Goal: Transaction & Acquisition: Subscribe to service/newsletter

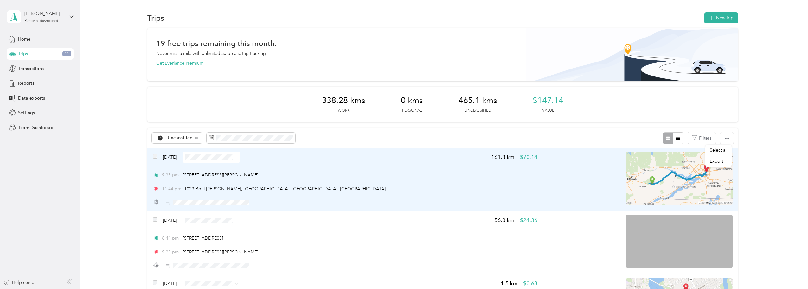
click at [634, 175] on img at bounding box center [679, 177] width 106 height 53
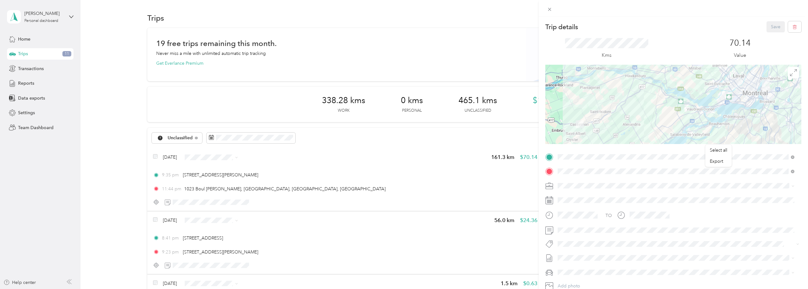
click at [631, 127] on div at bounding box center [673, 104] width 256 height 79
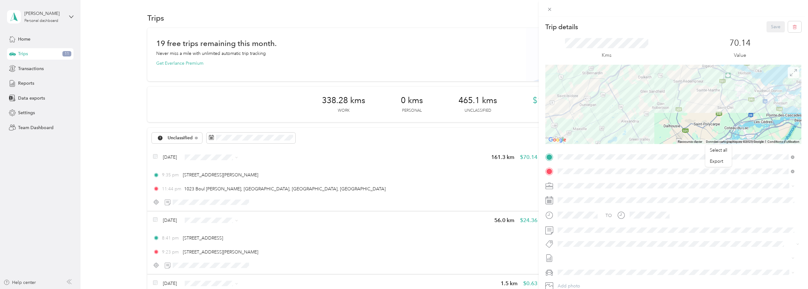
click at [790, 75] on icon at bounding box center [793, 72] width 7 height 7
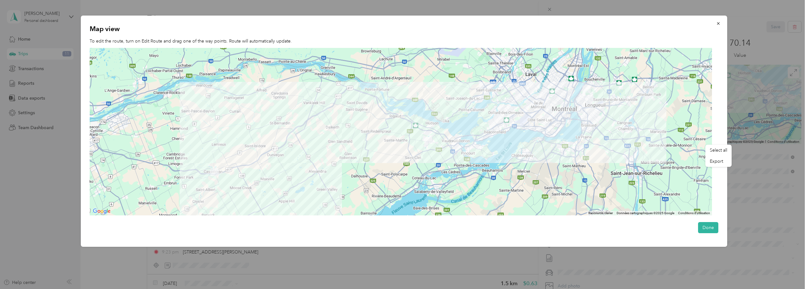
click at [587, 91] on img at bounding box center [586, 89] width 13 height 13
click at [217, 173] on img at bounding box center [214, 171] width 13 height 13
click at [724, 149] on span "Select all" at bounding box center [717, 149] width 17 height 5
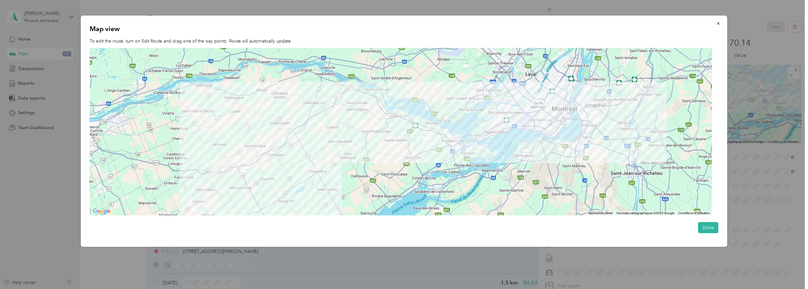
click at [289, 168] on div at bounding box center [401, 131] width 622 height 167
click at [218, 174] on img at bounding box center [214, 171] width 13 height 13
click at [216, 173] on img at bounding box center [214, 171] width 13 height 13
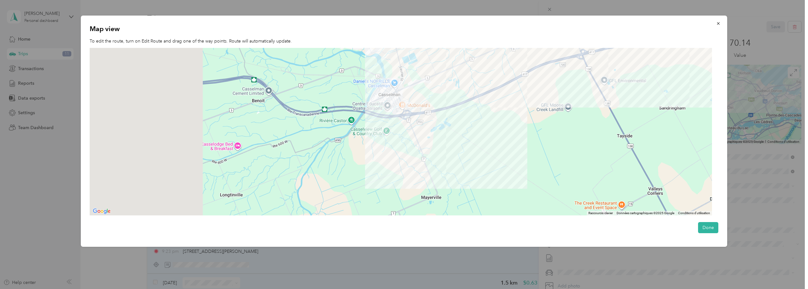
drag, startPoint x: 398, startPoint y: 173, endPoint x: 616, endPoint y: 145, distance: 219.7
click at [616, 145] on div at bounding box center [401, 131] width 622 height 167
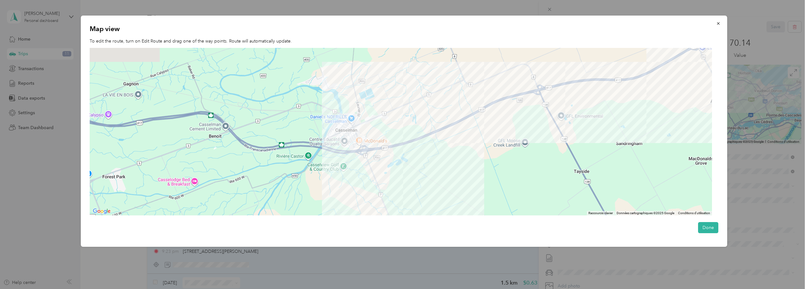
drag, startPoint x: 359, startPoint y: 132, endPoint x: 314, endPoint y: 169, distance: 57.6
click at [314, 169] on div at bounding box center [401, 131] width 622 height 167
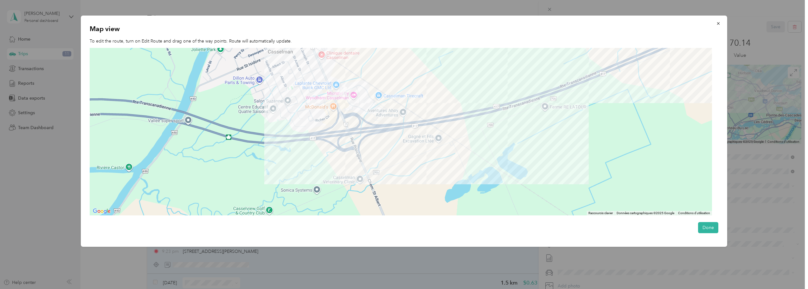
drag, startPoint x: 350, startPoint y: 84, endPoint x: 346, endPoint y: 169, distance: 85.0
click at [346, 169] on div at bounding box center [401, 131] width 622 height 167
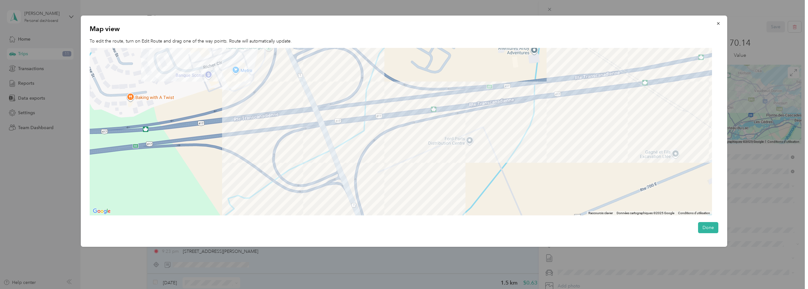
drag, startPoint x: 348, startPoint y: 90, endPoint x: 422, endPoint y: 188, distance: 123.5
click at [422, 188] on div at bounding box center [401, 131] width 622 height 167
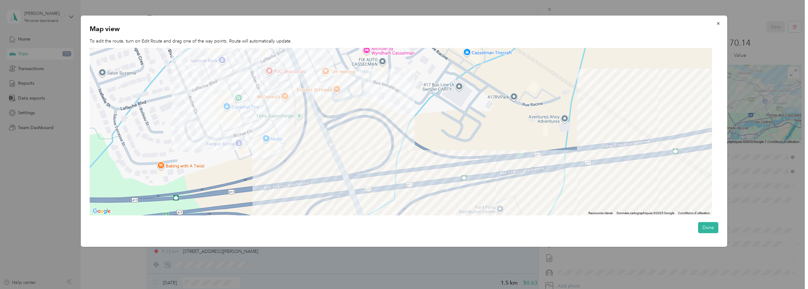
drag, startPoint x: 368, startPoint y: 131, endPoint x: 405, endPoint y: 214, distance: 90.9
click at [405, 214] on div at bounding box center [401, 131] width 622 height 167
click at [719, 22] on icon "button" at bounding box center [718, 23] width 4 height 4
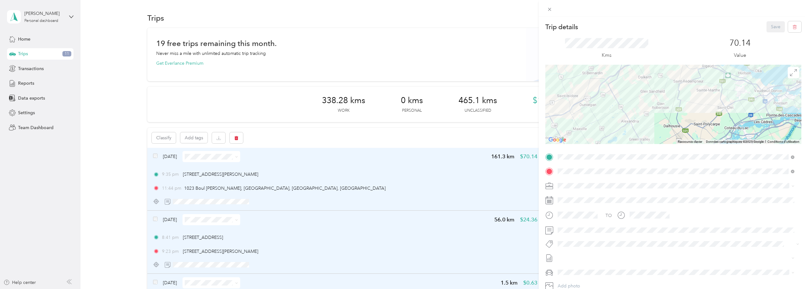
click at [547, 7] on icon at bounding box center [549, 9] width 5 height 5
click at [549, 10] on icon at bounding box center [549, 9] width 3 height 3
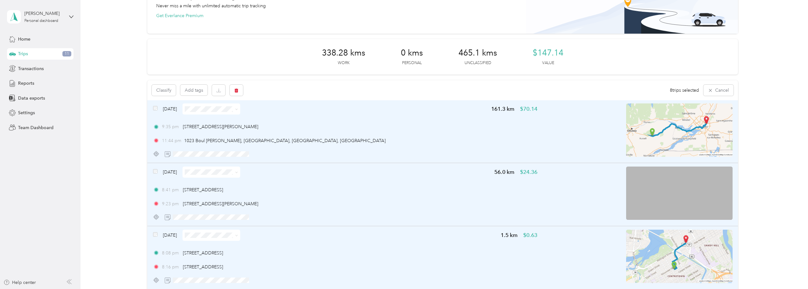
scroll to position [10, 0]
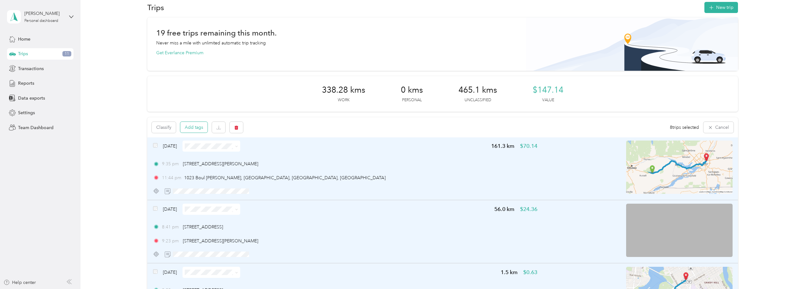
click at [196, 126] on button "Add tags" at bounding box center [193, 127] width 27 height 11
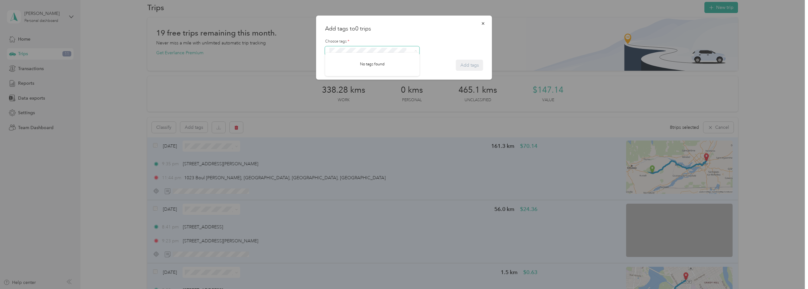
click at [418, 50] on span at bounding box center [372, 50] width 94 height 9
click at [416, 50] on icon at bounding box center [415, 50] width 3 height 3
click at [477, 65] on form "Choose tags * Add tags" at bounding box center [404, 52] width 158 height 38
click at [475, 63] on form "Choose tags * Add tags" at bounding box center [404, 52] width 158 height 38
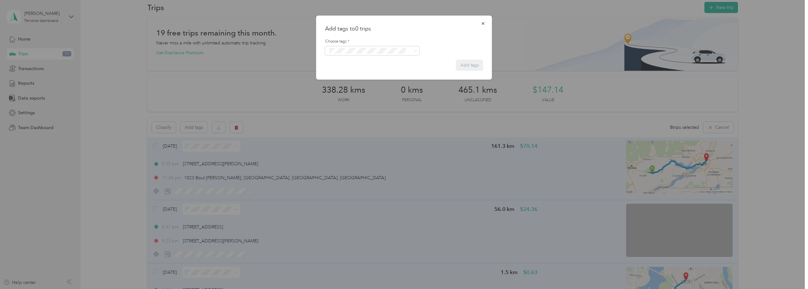
drag, startPoint x: 475, startPoint y: 63, endPoint x: 100, endPoint y: 0, distance: 379.6
click at [475, 63] on form "Choose tags * Add tags" at bounding box center [404, 52] width 158 height 38
click at [467, 62] on form "Choose tags * Add tags" at bounding box center [404, 52] width 158 height 38
click at [482, 22] on icon "button" at bounding box center [483, 23] width 4 height 4
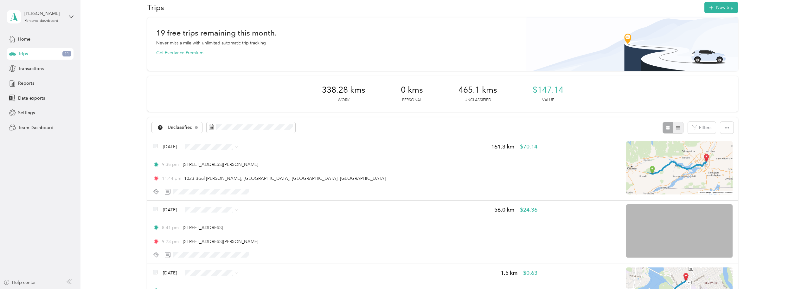
click at [676, 127] on icon "button" at bounding box center [678, 127] width 4 height 4
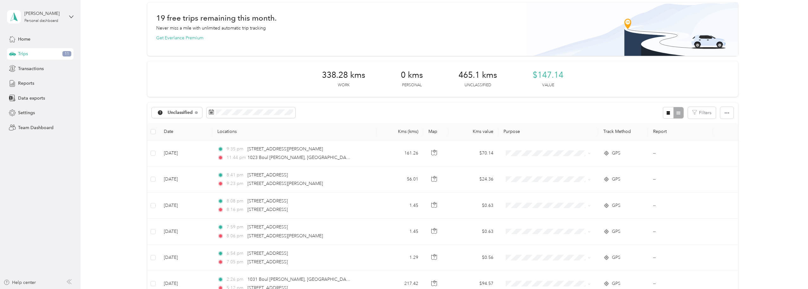
scroll to position [21, 0]
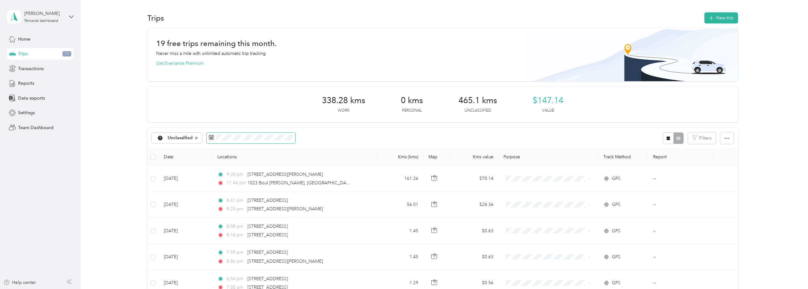
click at [271, 140] on span at bounding box center [250, 137] width 89 height 11
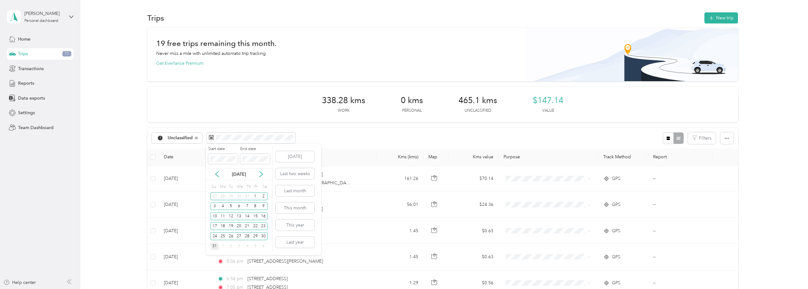
click at [214, 244] on div "31" at bounding box center [214, 246] width 8 height 8
click at [263, 246] on div "6" at bounding box center [263, 246] width 8 height 8
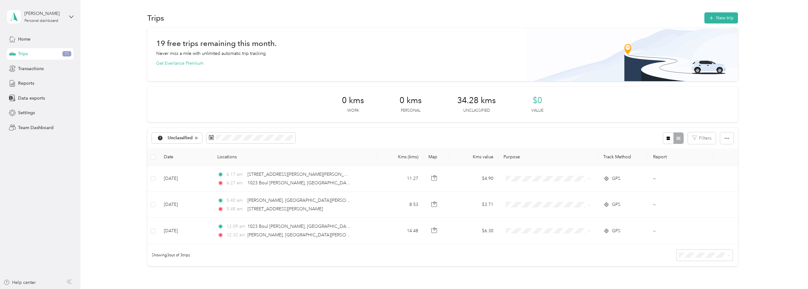
click at [333, 131] on div "Unclassified Filters" at bounding box center [442, 138] width 590 height 21
click at [724, 139] on icon "button" at bounding box center [726, 138] width 4 height 4
click at [751, 137] on div "19 free trips remaining this month. Never miss a mile with unlimited automatic …" at bounding box center [442, 158] width 708 height 260
click at [31, 113] on span "Settings" at bounding box center [26, 112] width 17 height 7
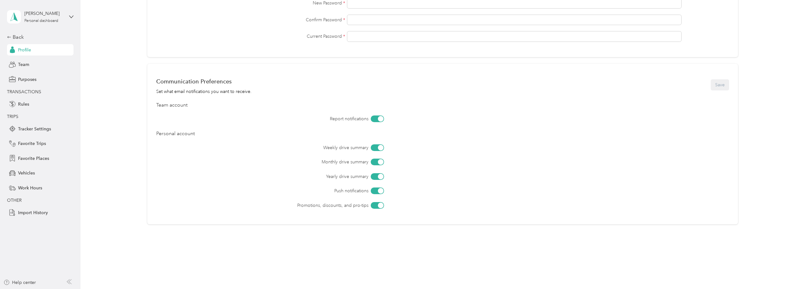
scroll to position [209, 0]
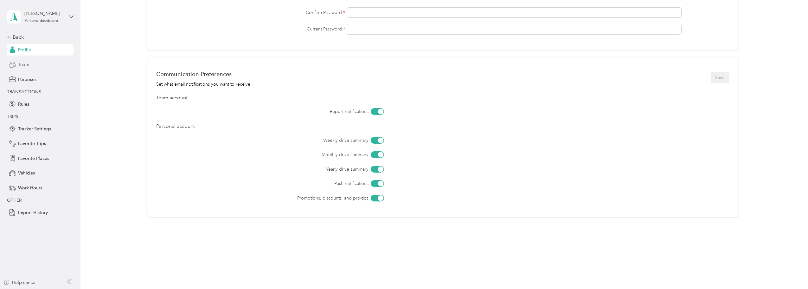
click at [24, 62] on span "Team" at bounding box center [23, 64] width 11 height 7
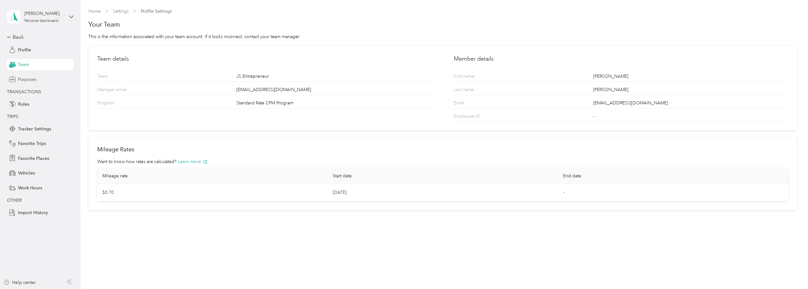
click at [22, 78] on span "Purposes" at bounding box center [27, 79] width 18 height 7
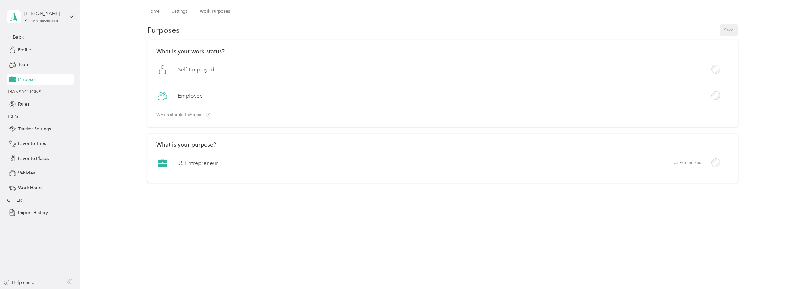
click at [196, 165] on label "JS Entrepreneur" at bounding box center [198, 163] width 40 height 8
click at [187, 162] on label "JS Entrepreneur" at bounding box center [198, 163] width 40 height 8
click at [395, 164] on div "JS Entrepreneur JS Entrepreneur" at bounding box center [442, 164] width 573 height 17
click at [21, 67] on span "Team" at bounding box center [23, 64] width 11 height 7
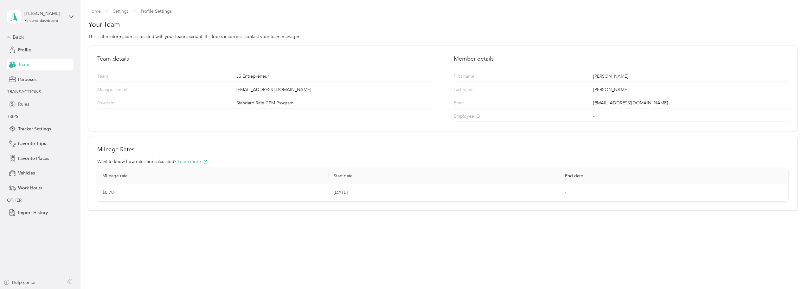
click at [22, 102] on span "Rules" at bounding box center [23, 104] width 11 height 7
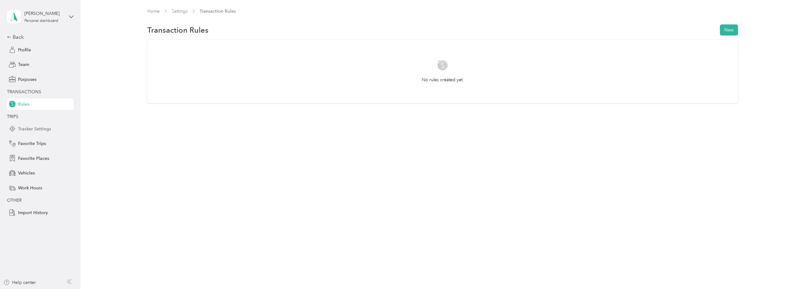
click at [30, 127] on span "Tracker Settings" at bounding box center [34, 128] width 33 height 7
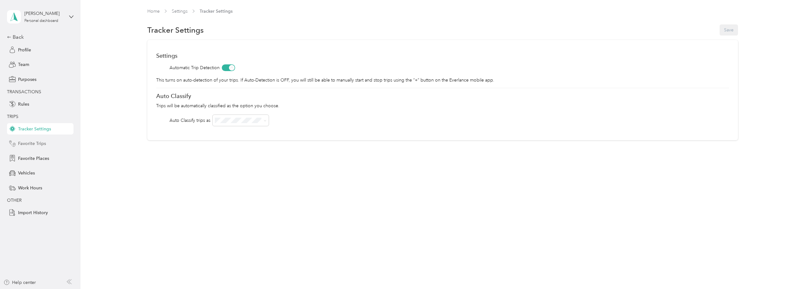
click at [32, 141] on span "Favorite Trips" at bounding box center [32, 143] width 28 height 7
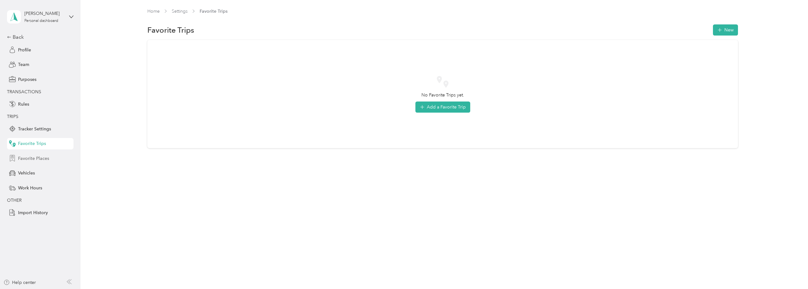
click at [40, 156] on span "Favorite Places" at bounding box center [33, 158] width 31 height 7
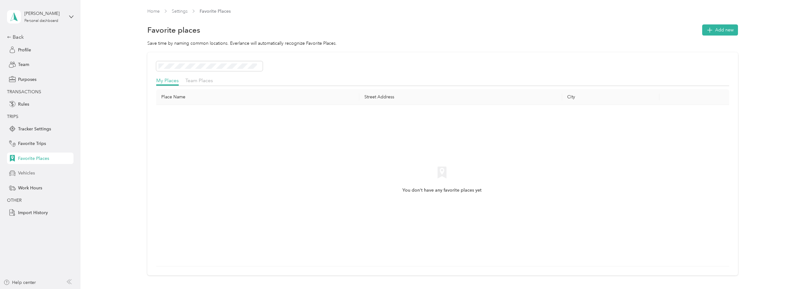
click at [32, 173] on span "Vehicles" at bounding box center [26, 172] width 17 height 7
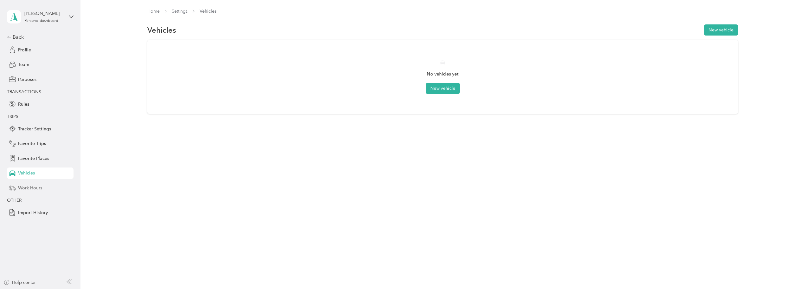
click at [22, 188] on span "Work Hours" at bounding box center [30, 187] width 24 height 7
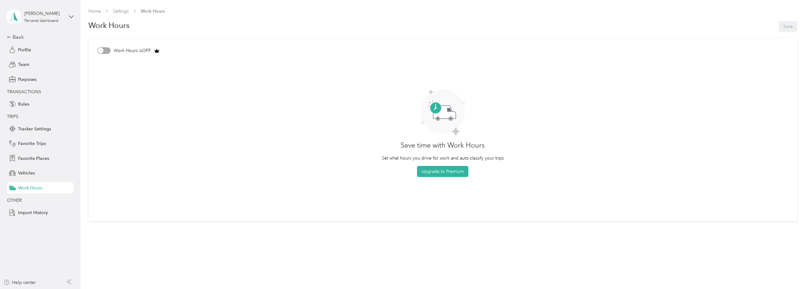
click at [7, 38] on aside "Jennifer Haynes Personal dashboard Back Profile Team Purposes TRANSACTIONS Rule…" at bounding box center [40, 144] width 80 height 289
click at [9, 37] on icon at bounding box center [9, 37] width 4 height 4
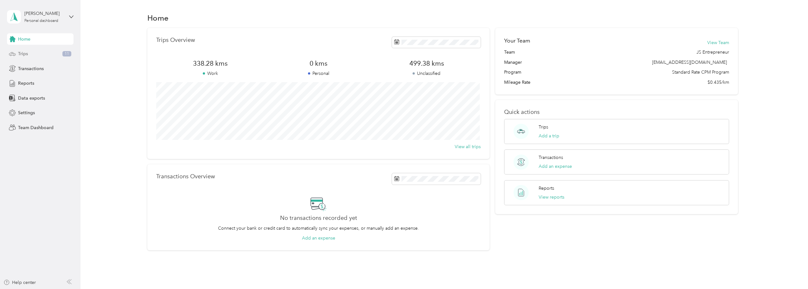
click at [19, 52] on span "Trips" at bounding box center [23, 53] width 10 height 7
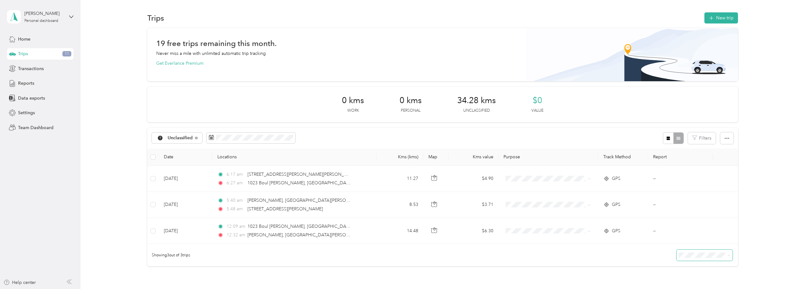
click at [706, 259] on span at bounding box center [704, 254] width 56 height 11
click at [703, 245] on span "100 per load" at bounding box center [692, 242] width 26 height 5
click at [180, 62] on button "Get Everlance Premium" at bounding box center [179, 63] width 47 height 7
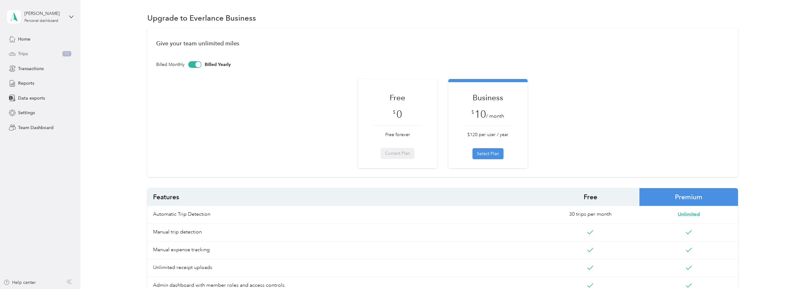
click at [17, 54] on div "Trips 11" at bounding box center [40, 53] width 67 height 11
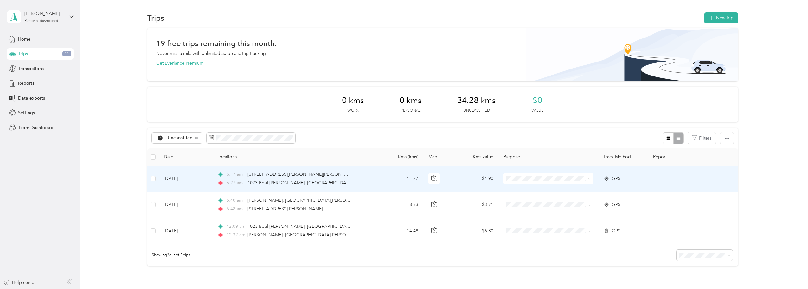
click at [615, 179] on span "GPS" at bounding box center [616, 178] width 9 height 7
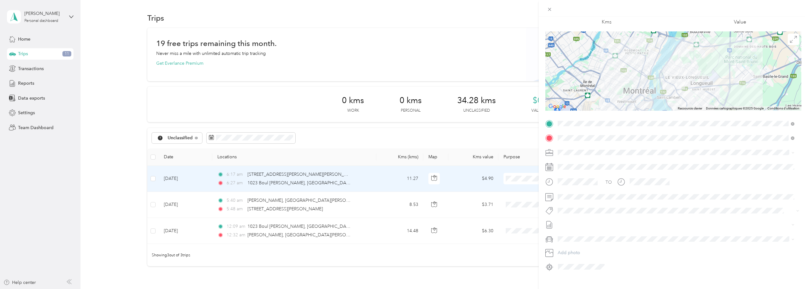
scroll to position [44, 0]
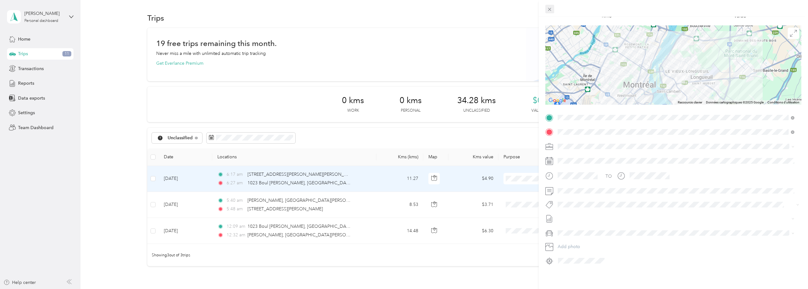
click at [548, 8] on icon at bounding box center [549, 9] width 3 height 3
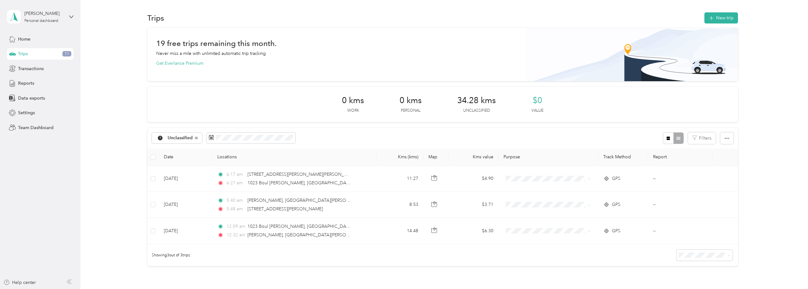
click at [668, 138] on icon "button" at bounding box center [667, 137] width 3 height 3
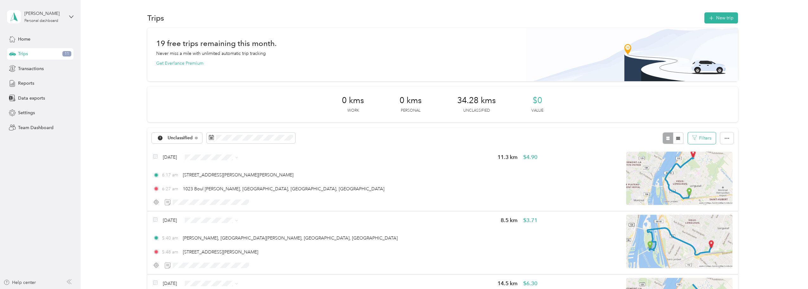
click at [694, 137] on icon "button" at bounding box center [694, 137] width 4 height 4
click at [703, 135] on button "Filters" at bounding box center [702, 138] width 28 height 12
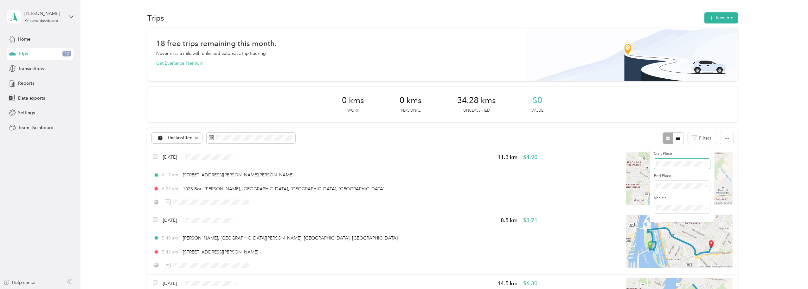
click at [705, 164] on icon at bounding box center [706, 163] width 3 height 3
click at [726, 136] on icon "button" at bounding box center [726, 138] width 4 height 4
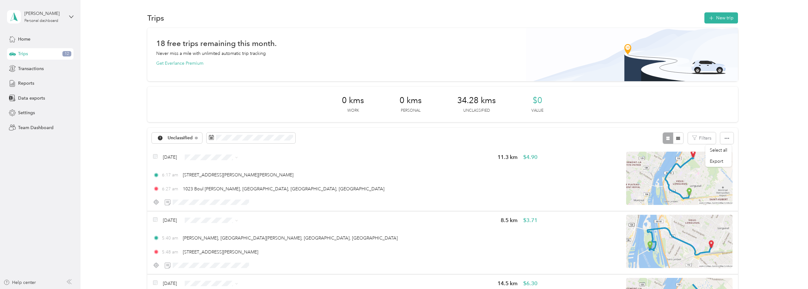
click at [757, 132] on div "18 free trips remaining this month. Never miss a mile with unlimited automatic …" at bounding box center [442, 206] width 708 height 356
click at [136, 175] on div "18 free trips remaining this month. Never miss a mile with unlimited automatic …" at bounding box center [442, 206] width 708 height 356
click at [728, 138] on button "button" at bounding box center [726, 138] width 13 height 12
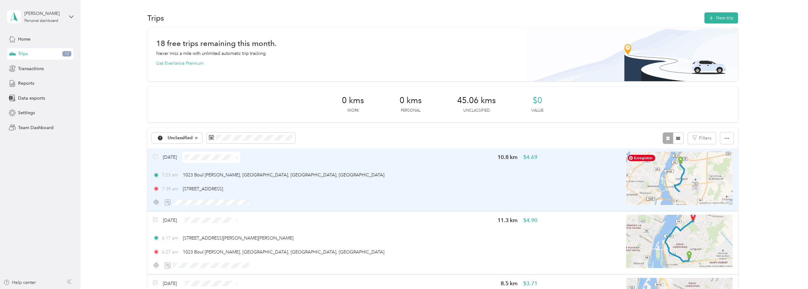
click at [707, 181] on img at bounding box center [679, 177] width 106 height 53
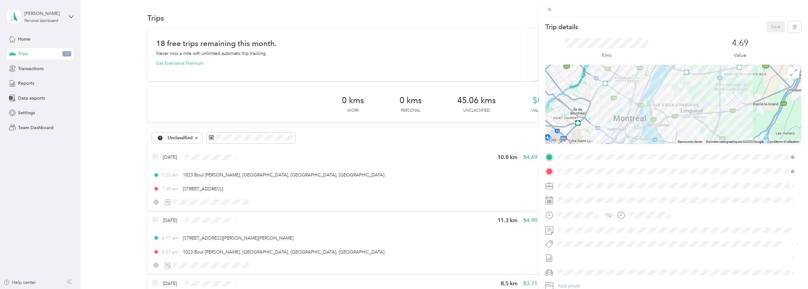
click at [633, 106] on div at bounding box center [673, 104] width 256 height 79
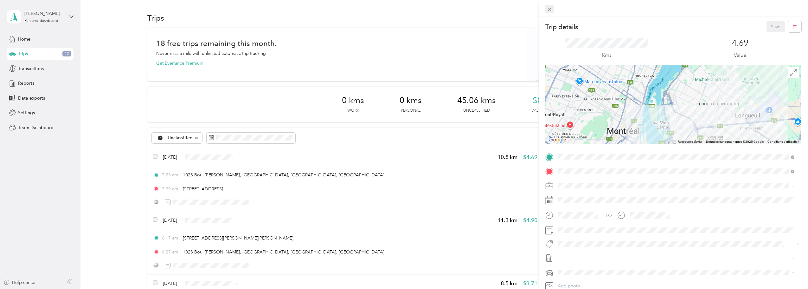
click at [550, 8] on icon at bounding box center [549, 9] width 5 height 5
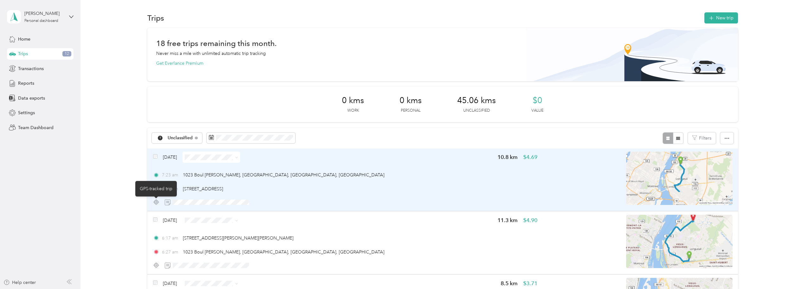
click at [153, 203] on icon at bounding box center [156, 202] width 6 height 6
click at [155, 201] on icon at bounding box center [156, 202] width 6 height 6
click at [155, 203] on icon at bounding box center [156, 202] width 6 height 6
click at [156, 202] on icon at bounding box center [156, 202] width 6 height 6
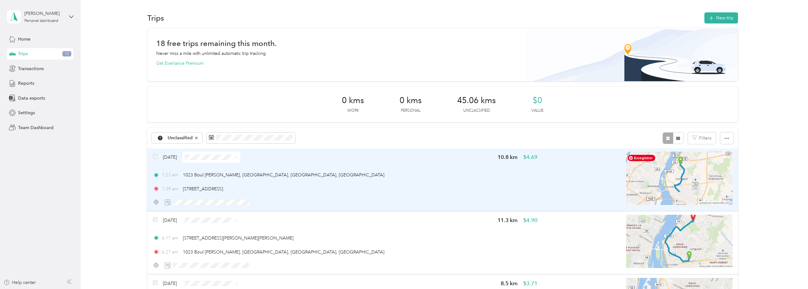
click at [678, 162] on img at bounding box center [679, 177] width 106 height 53
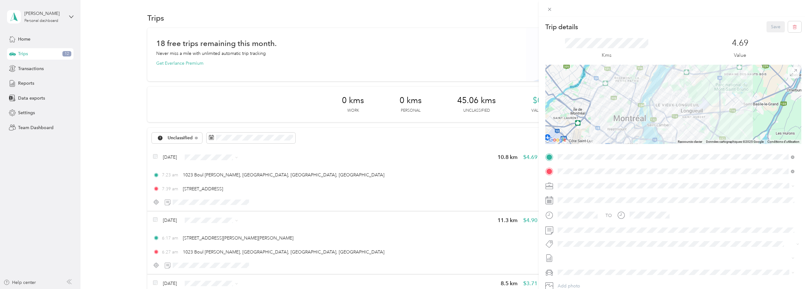
click at [787, 77] on span at bounding box center [792, 72] width 11 height 11
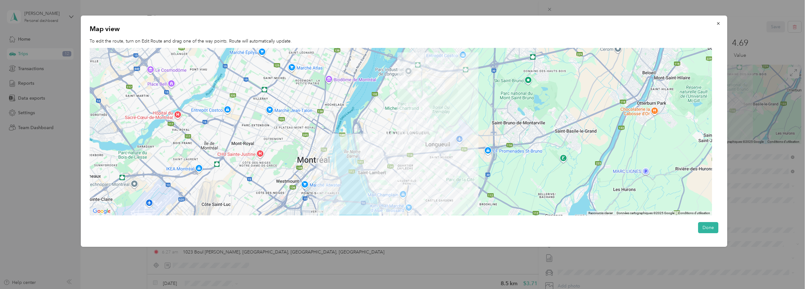
click at [417, 164] on div at bounding box center [401, 131] width 622 height 167
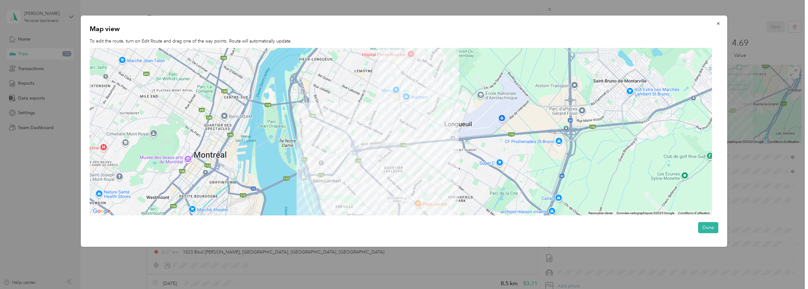
click at [380, 163] on div at bounding box center [401, 131] width 622 height 167
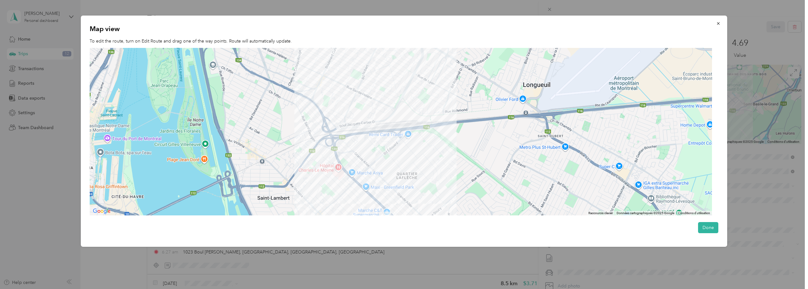
click at [403, 195] on div at bounding box center [401, 131] width 622 height 167
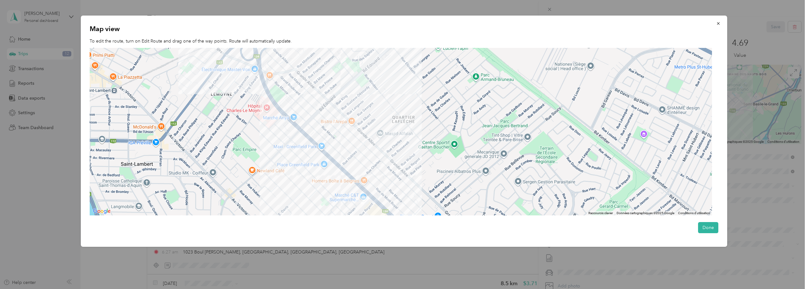
drag, startPoint x: 357, startPoint y: 148, endPoint x: 348, endPoint y: 104, distance: 45.3
click at [348, 104] on div at bounding box center [401, 131] width 622 height 167
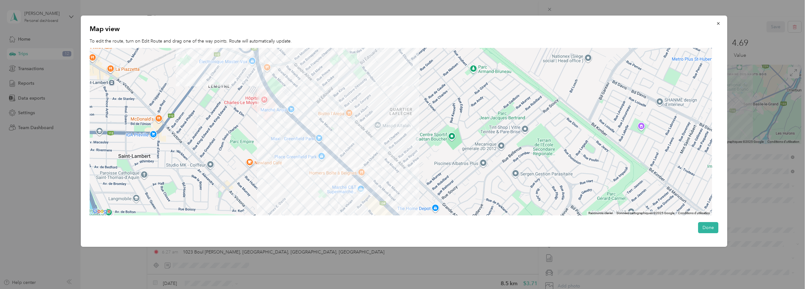
click at [387, 176] on div at bounding box center [401, 131] width 622 height 167
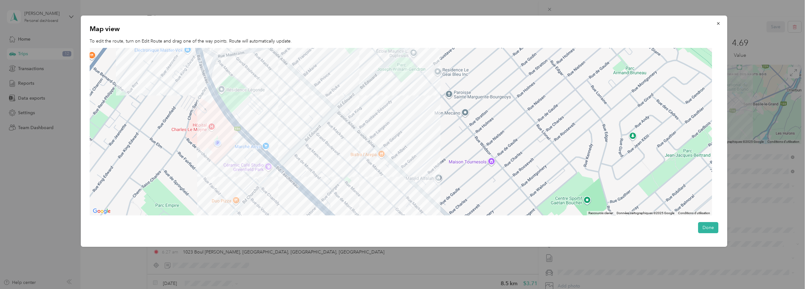
drag, startPoint x: 321, startPoint y: 122, endPoint x: 399, endPoint y: 229, distance: 132.4
click at [399, 229] on div "Map view To edit the route, turn on Edit Route and drag one of the way points. …" at bounding box center [404, 131] width 646 height 231
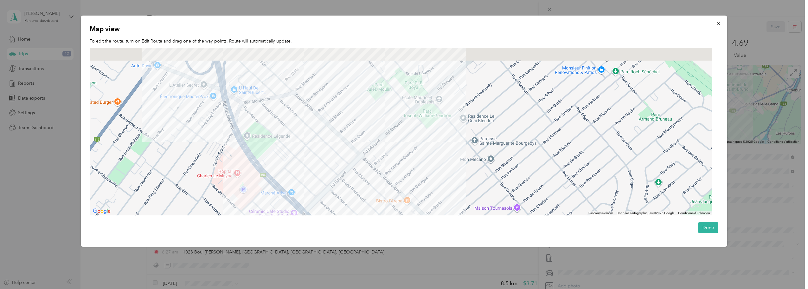
drag, startPoint x: 346, startPoint y: 117, endPoint x: 369, endPoint y: 207, distance: 93.3
click at [369, 207] on div at bounding box center [401, 131] width 622 height 167
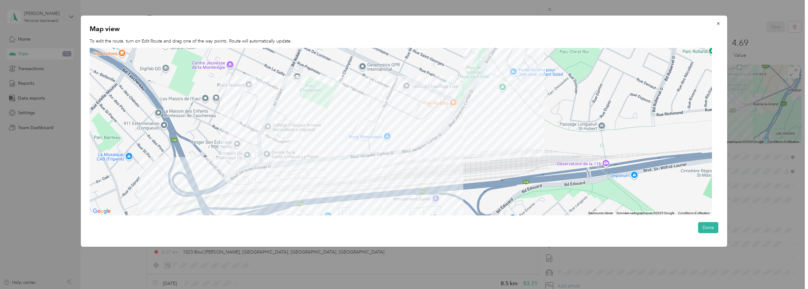
drag, startPoint x: 364, startPoint y: 74, endPoint x: 339, endPoint y: 183, distance: 111.3
click at [339, 183] on div at bounding box center [401, 131] width 622 height 167
click at [399, 136] on div at bounding box center [401, 131] width 622 height 167
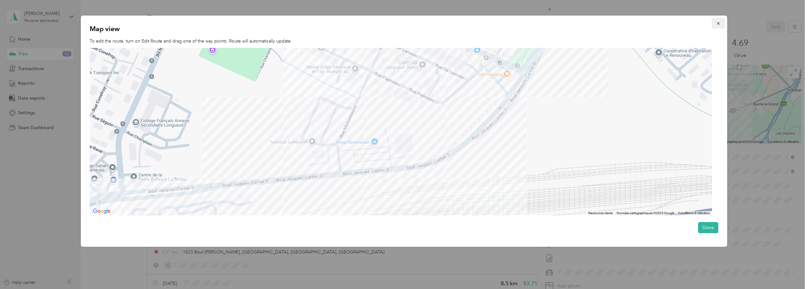
click at [718, 23] on icon "button" at bounding box center [718, 23] width 4 height 4
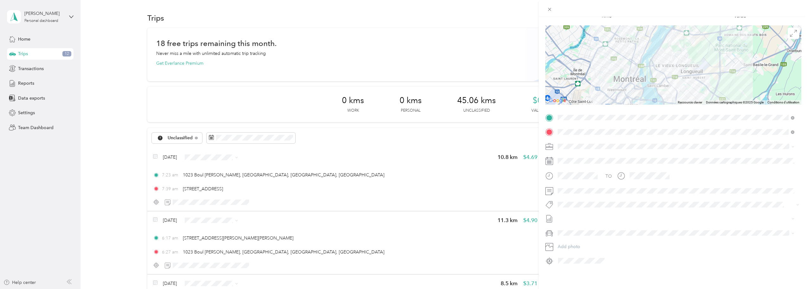
scroll to position [44, 0]
click at [549, 259] on icon at bounding box center [549, 260] width 2 height 2
click at [325, 157] on div "Trip details Save This trip cannot be edited because it is either under review,…" at bounding box center [404, 144] width 808 height 289
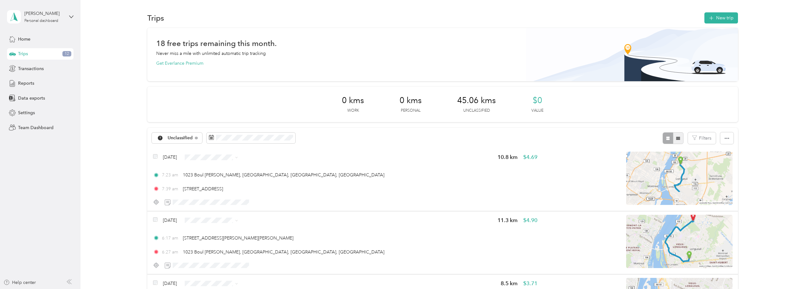
click at [677, 140] on icon "button" at bounding box center [678, 138] width 4 height 4
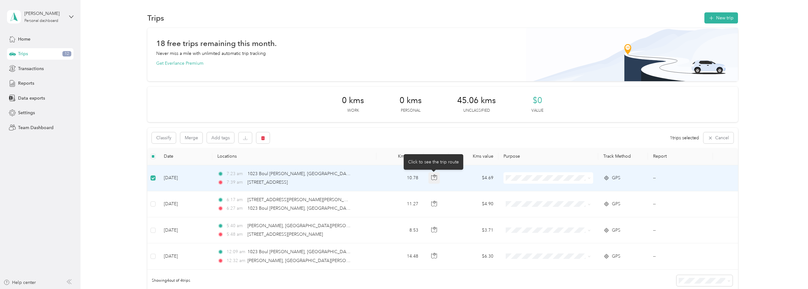
click at [432, 176] on icon "button" at bounding box center [434, 177] width 6 height 6
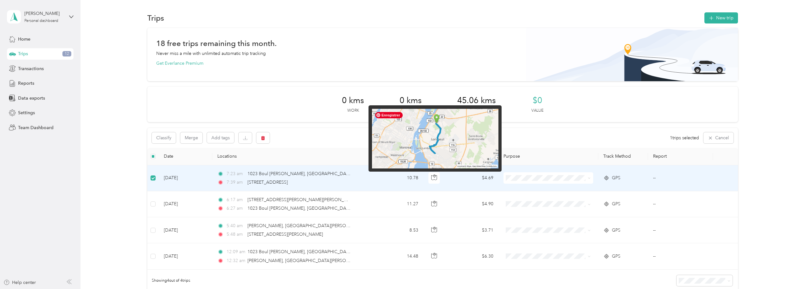
click at [460, 134] on img at bounding box center [435, 139] width 126 height 60
click at [442, 137] on img at bounding box center [435, 139] width 126 height 60
click at [443, 137] on img at bounding box center [435, 139] width 126 height 60
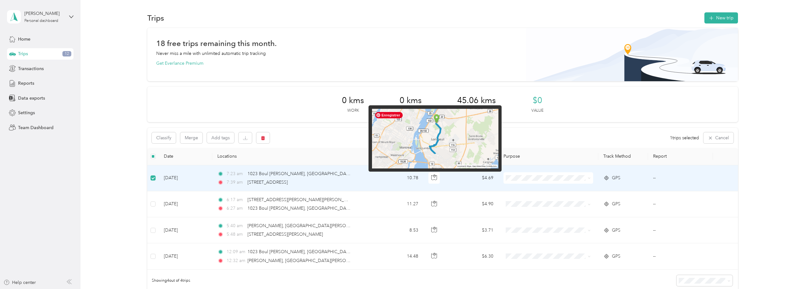
click at [497, 111] on img at bounding box center [435, 139] width 126 height 60
click at [388, 143] on img at bounding box center [435, 139] width 126 height 60
click at [463, 155] on img at bounding box center [435, 139] width 126 height 60
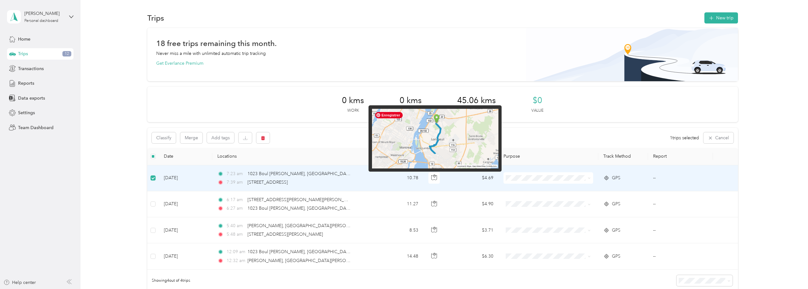
click at [466, 165] on img at bounding box center [435, 139] width 126 height 60
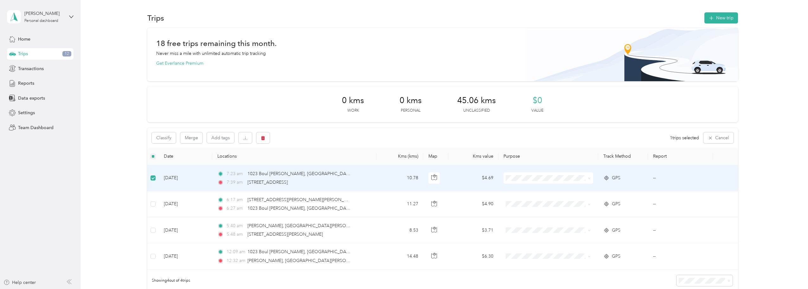
click at [367, 156] on th "Locations" at bounding box center [294, 156] width 164 height 17
click at [432, 179] on icon "button" at bounding box center [434, 177] width 6 height 6
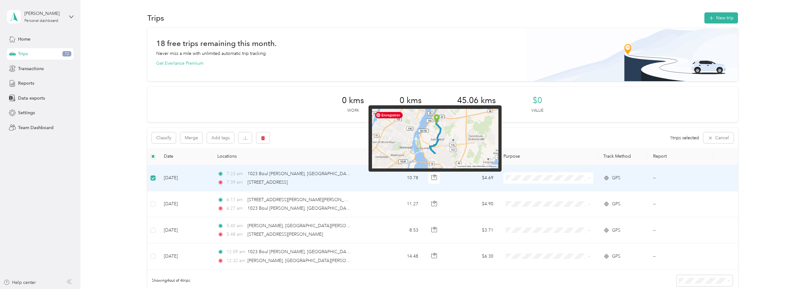
click at [437, 146] on img at bounding box center [435, 139] width 126 height 60
click at [442, 136] on img at bounding box center [435, 139] width 126 height 60
click at [409, 141] on img at bounding box center [435, 139] width 126 height 60
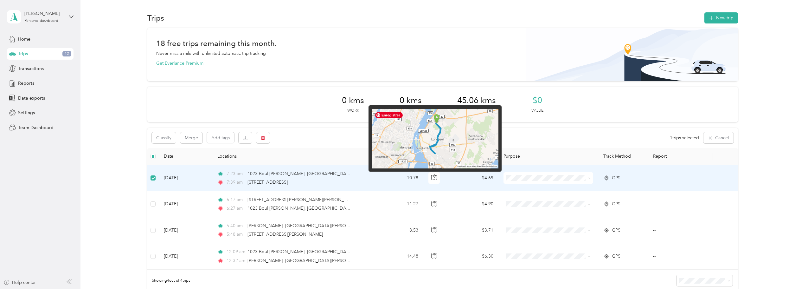
click at [409, 141] on img at bounding box center [435, 139] width 126 height 60
click at [455, 122] on img at bounding box center [435, 139] width 126 height 60
click at [466, 119] on img at bounding box center [435, 139] width 126 height 60
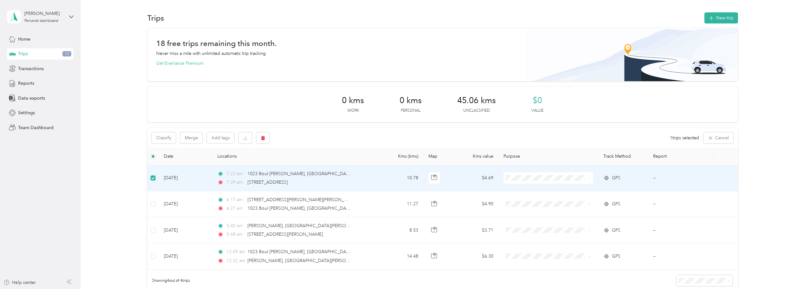
click at [396, 176] on td "10.78" at bounding box center [399, 178] width 47 height 26
click at [189, 139] on button "Merge" at bounding box center [191, 137] width 22 height 11
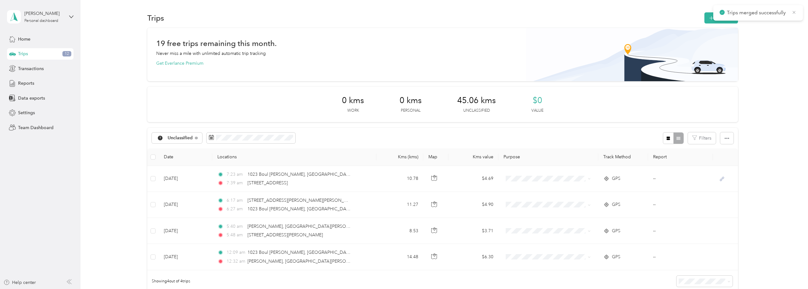
click at [792, 12] on icon at bounding box center [793, 13] width 5 height 6
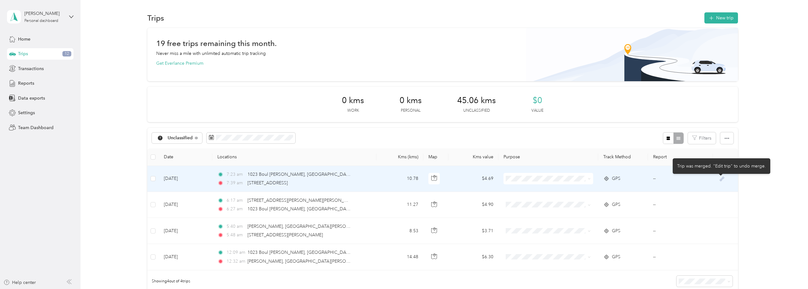
click at [721, 178] on icon at bounding box center [722, 178] width 4 height 4
click at [187, 178] on td "[DATE]" at bounding box center [186, 179] width 54 height 26
click at [187, 178] on div at bounding box center [404, 144] width 808 height 289
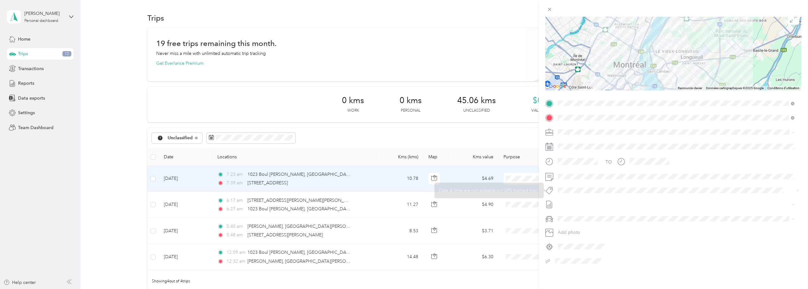
scroll to position [58, 0]
click at [561, 258] on div at bounding box center [676, 261] width 249 height 10
click at [558, 257] on div at bounding box center [676, 261] width 249 height 10
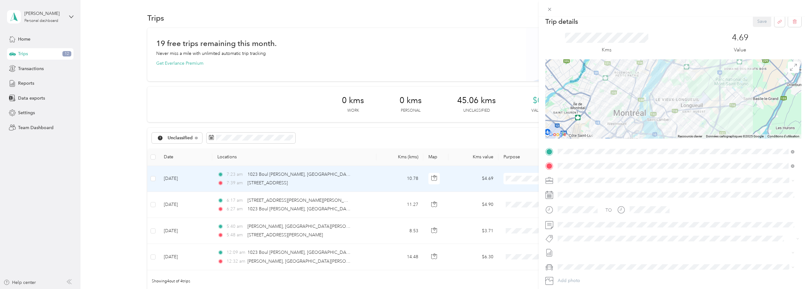
scroll to position [0, 0]
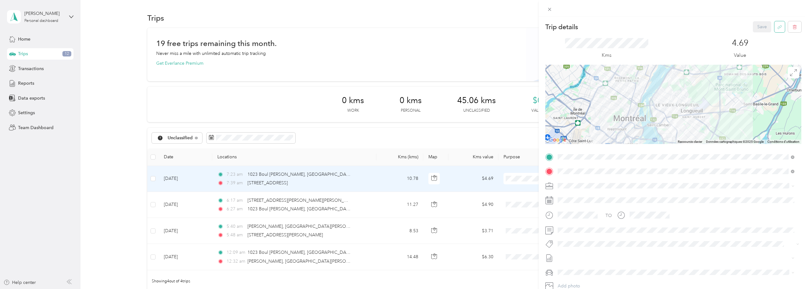
click at [778, 27] on button "button" at bounding box center [779, 26] width 10 height 11
click at [755, 33] on button "Yes" at bounding box center [757, 31] width 12 height 10
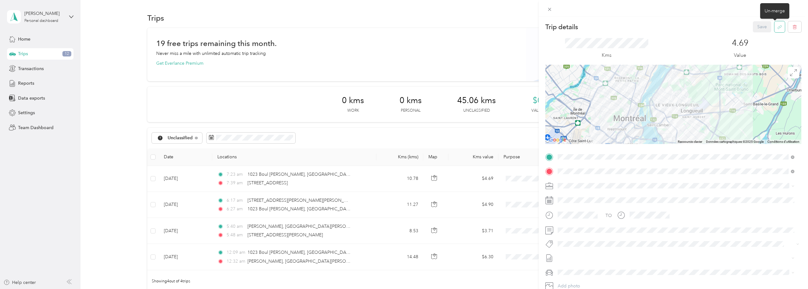
click at [777, 26] on icon "button" at bounding box center [779, 27] width 5 height 5
click at [753, 31] on button "Yes" at bounding box center [757, 31] width 12 height 10
click at [794, 11] on icon at bounding box center [793, 13] width 5 height 6
click at [506, 40] on div "Trip details Save This trip cannot be edited because it is either under review,…" at bounding box center [404, 144] width 808 height 289
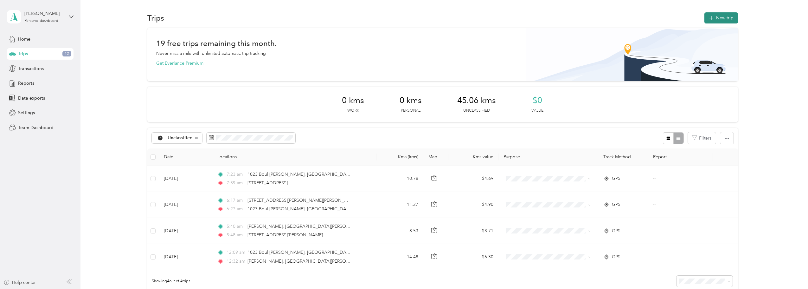
click at [716, 18] on button "New trip" at bounding box center [721, 17] width 34 height 11
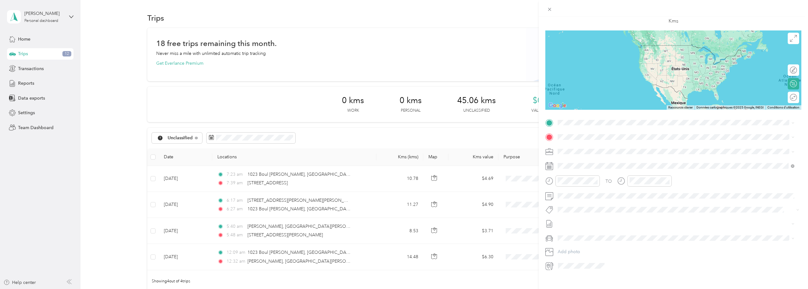
scroll to position [42, 0]
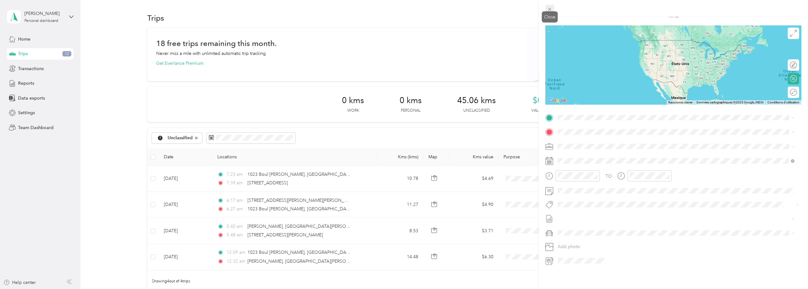
click at [550, 10] on icon at bounding box center [549, 9] width 3 height 3
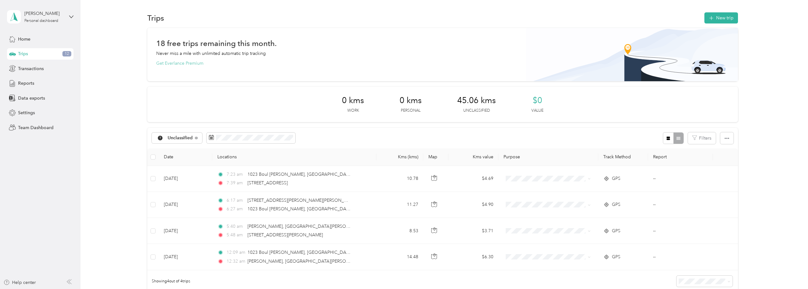
click at [194, 61] on button "Get Everlance Premium" at bounding box center [179, 63] width 47 height 7
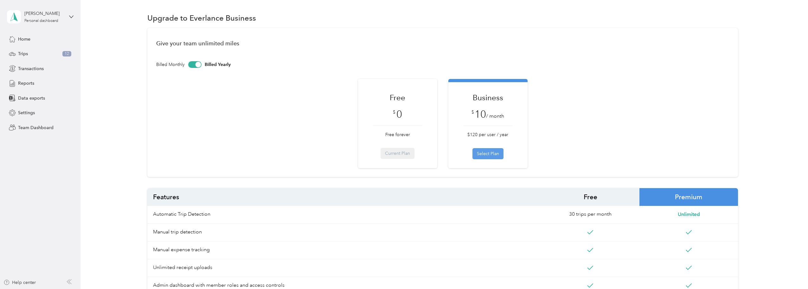
click at [487, 151] on button "Select Plan" at bounding box center [487, 153] width 31 height 11
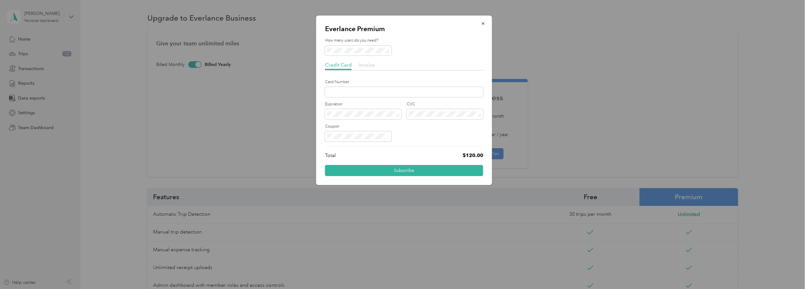
click at [372, 66] on span "Invoice" at bounding box center [366, 65] width 16 height 6
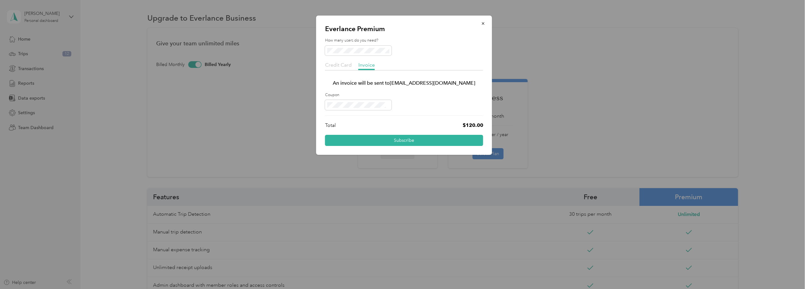
click at [339, 65] on span "Credit Card" at bounding box center [338, 65] width 27 height 6
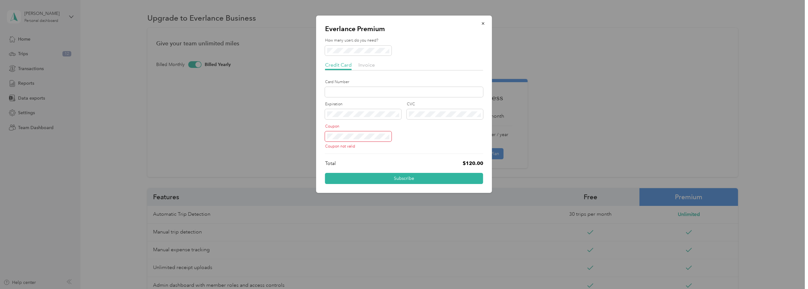
click at [314, 288] on div "Everlance Premium How many users do you need? Credit Card Invoice Card Number E…" at bounding box center [402, 289] width 804 height 0
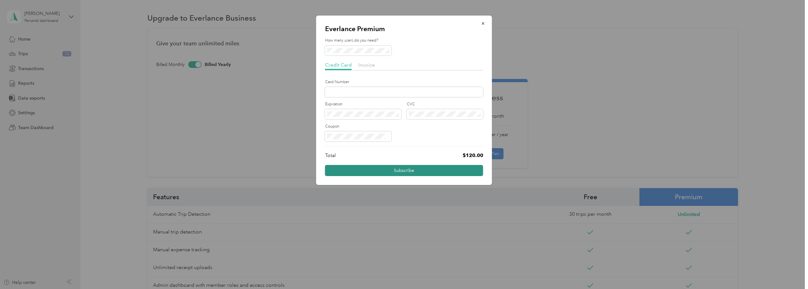
click at [400, 170] on button "Subscribe" at bounding box center [404, 170] width 158 height 11
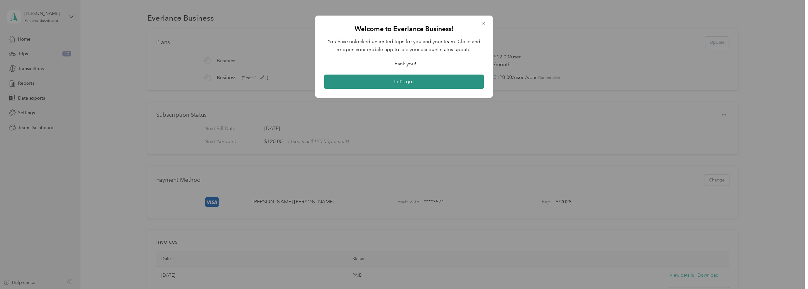
click at [403, 79] on button "Let's go!" at bounding box center [404, 81] width 160 height 15
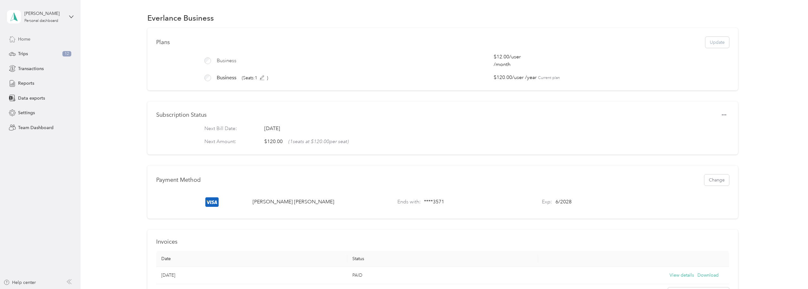
click at [29, 37] on span "Home" at bounding box center [24, 39] width 12 height 7
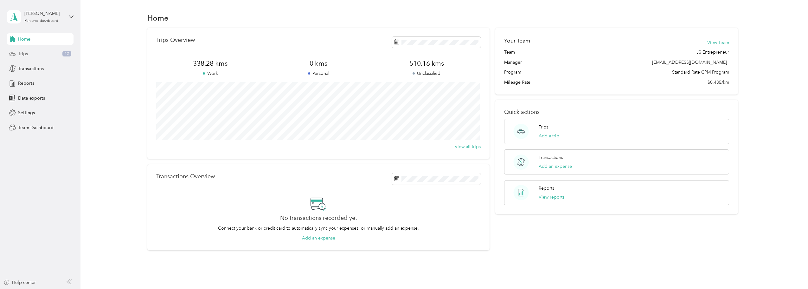
click at [26, 56] on span "Trips" at bounding box center [23, 53] width 10 height 7
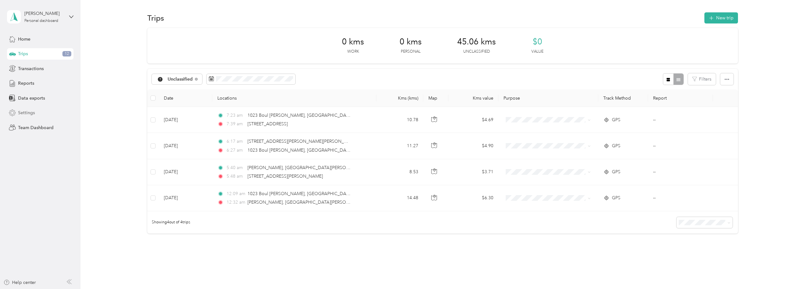
click at [26, 112] on span "Settings" at bounding box center [26, 112] width 17 height 7
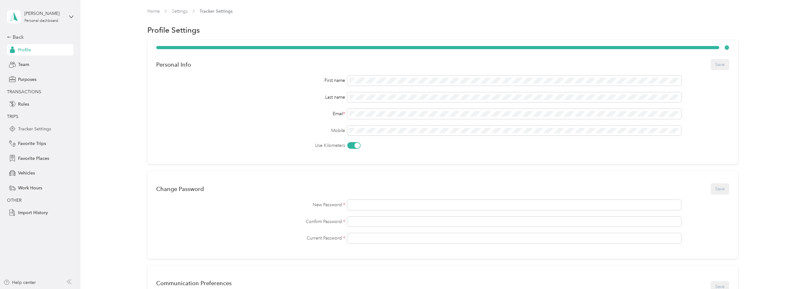
click at [24, 130] on span "Tracker Settings" at bounding box center [34, 128] width 33 height 7
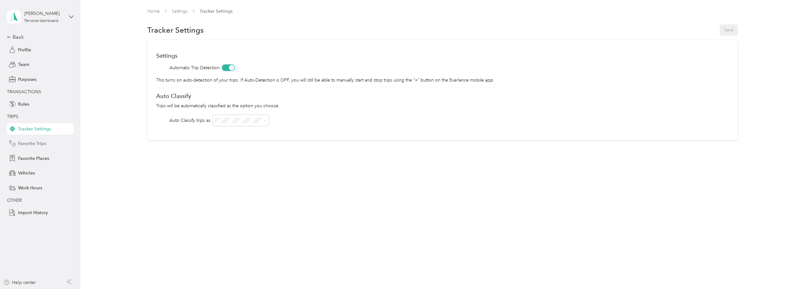
click at [41, 144] on span "Favorite Trips" at bounding box center [32, 143] width 28 height 7
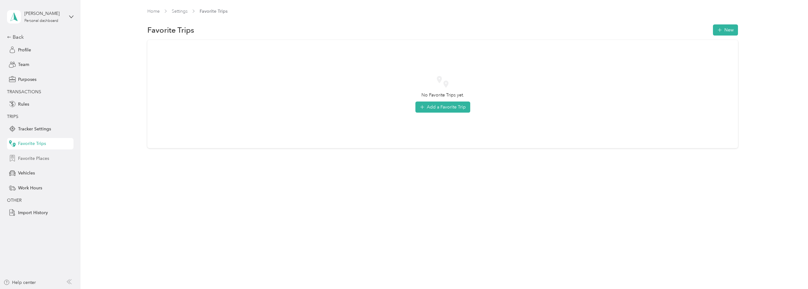
click at [39, 159] on span "Favorite Places" at bounding box center [33, 158] width 31 height 7
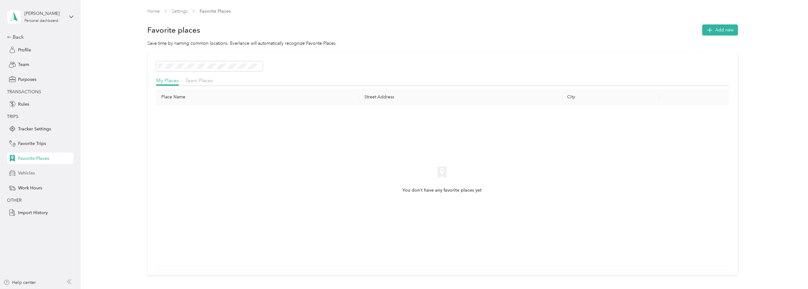
click at [33, 174] on span "Vehicles" at bounding box center [26, 172] width 17 height 7
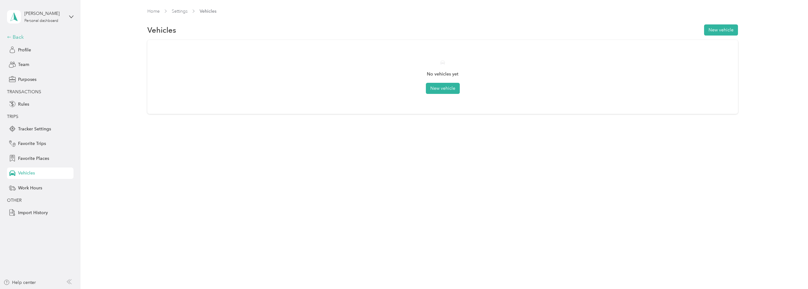
click at [19, 38] on div "Back" at bounding box center [38, 37] width 63 height 8
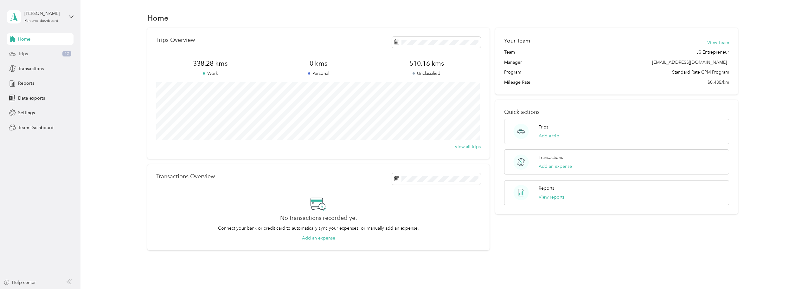
click at [15, 54] on icon at bounding box center [12, 53] width 7 height 7
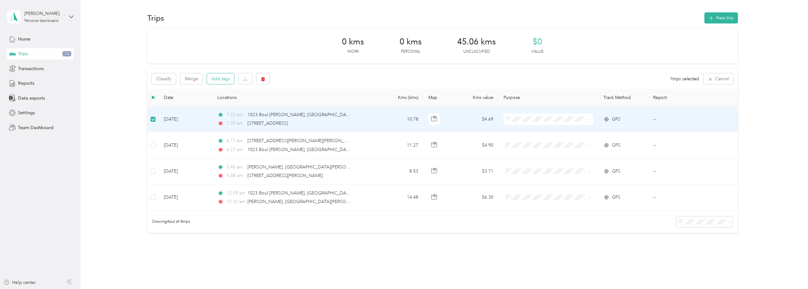
click at [217, 79] on button "Add tags" at bounding box center [220, 78] width 27 height 11
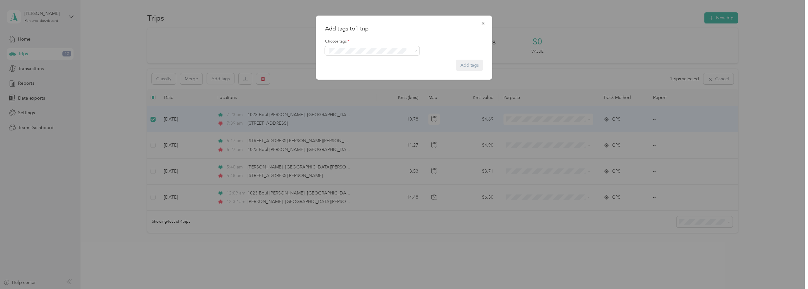
click at [477, 65] on form "Choose tags * Add tags" at bounding box center [404, 52] width 158 height 38
click at [482, 24] on icon "button" at bounding box center [483, 23] width 4 height 4
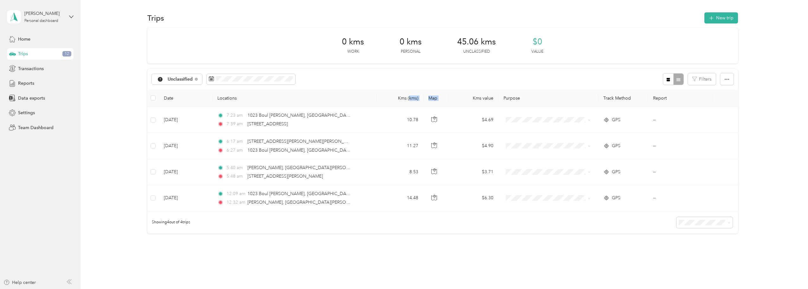
drag, startPoint x: 407, startPoint y: 97, endPoint x: 448, endPoint y: 102, distance: 40.8
click at [448, 102] on tr "Date Locations Kms (kms) Map Kms value Purpose Track Method Report" at bounding box center [442, 97] width 590 height 17
click at [756, 99] on div "0 kms Work 0 kms Personal 45.06 kms Unclassified $0 Value Unclassified Filters …" at bounding box center [442, 142] width 708 height 228
click at [668, 78] on icon "button" at bounding box center [667, 79] width 3 height 3
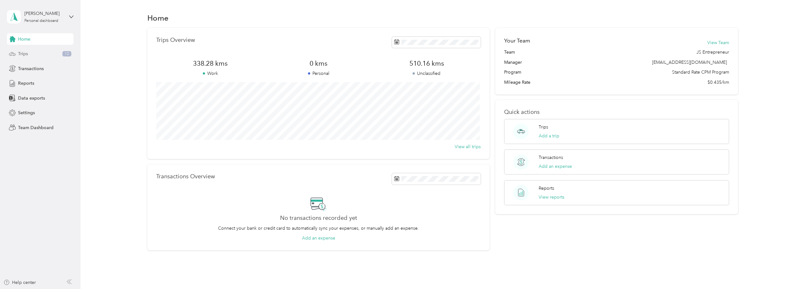
click at [44, 54] on div "Trips 12" at bounding box center [40, 53] width 67 height 11
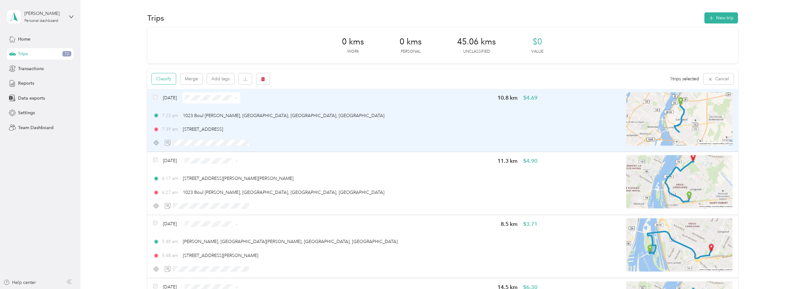
click at [168, 80] on button "Classify" at bounding box center [164, 78] width 24 height 11
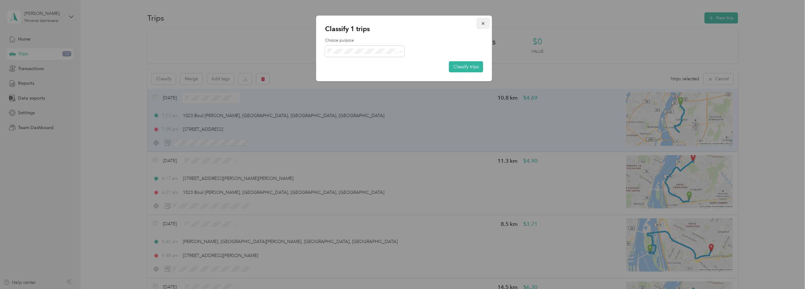
click at [484, 23] on icon "button" at bounding box center [483, 23] width 4 height 4
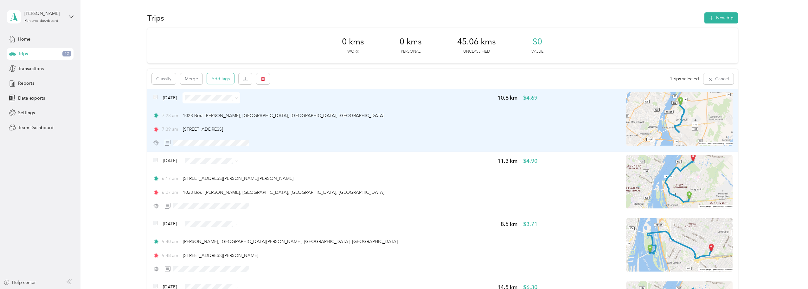
click at [228, 79] on button "Add tags" at bounding box center [220, 78] width 27 height 11
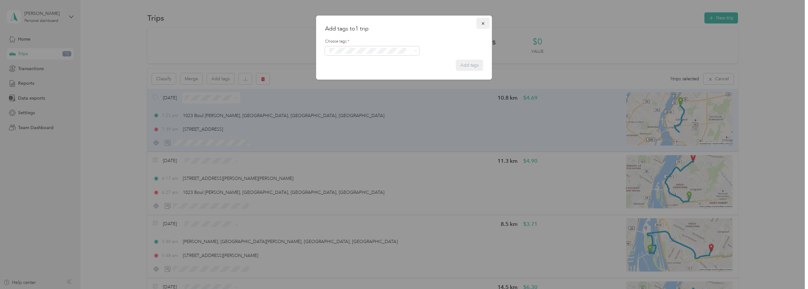
click at [483, 20] on button "button" at bounding box center [482, 23] width 13 height 11
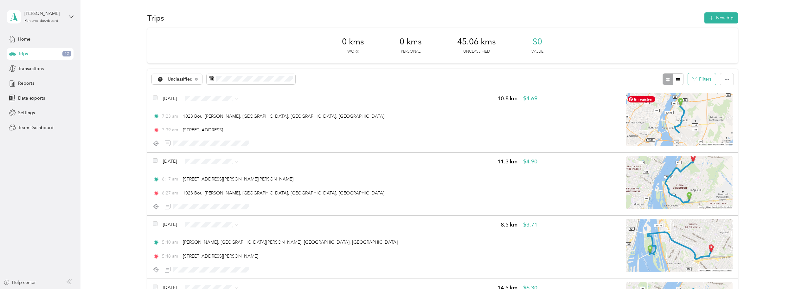
click at [700, 76] on button "Filters" at bounding box center [702, 79] width 28 height 12
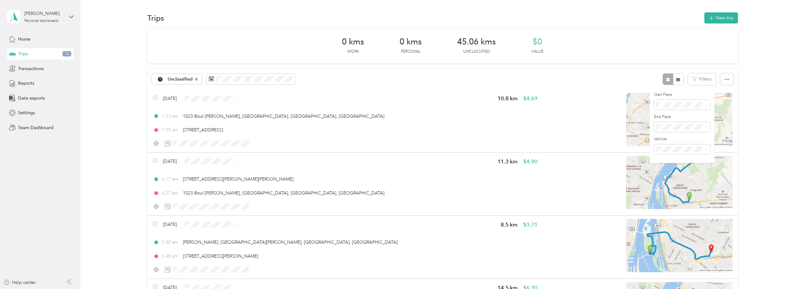
click at [674, 119] on div "Anywhere" at bounding box center [681, 115] width 47 height 7
click at [602, 86] on div "Unclassified Filters" at bounding box center [442, 79] width 590 height 21
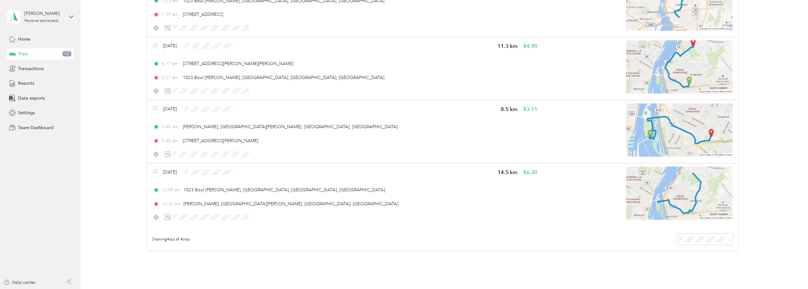
scroll to position [116, 0]
